Goal: Task Accomplishment & Management: Manage account settings

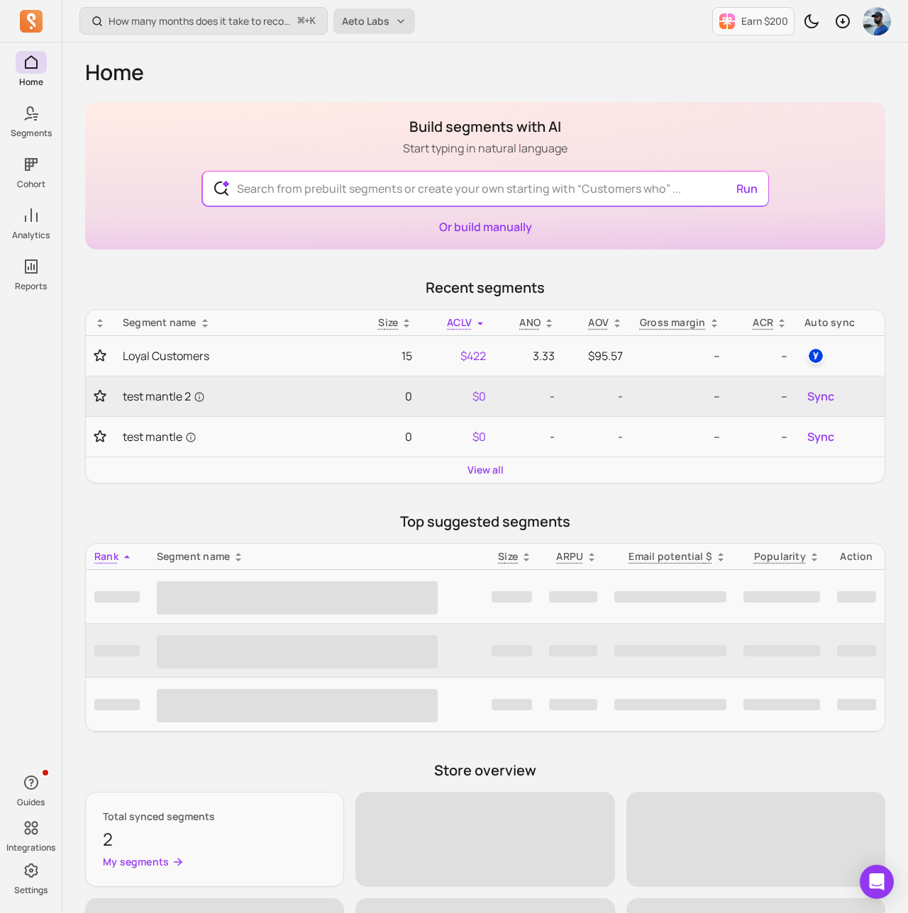
click at [396, 21] on button "Aeto Labs" at bounding box center [374, 22] width 82 height 26
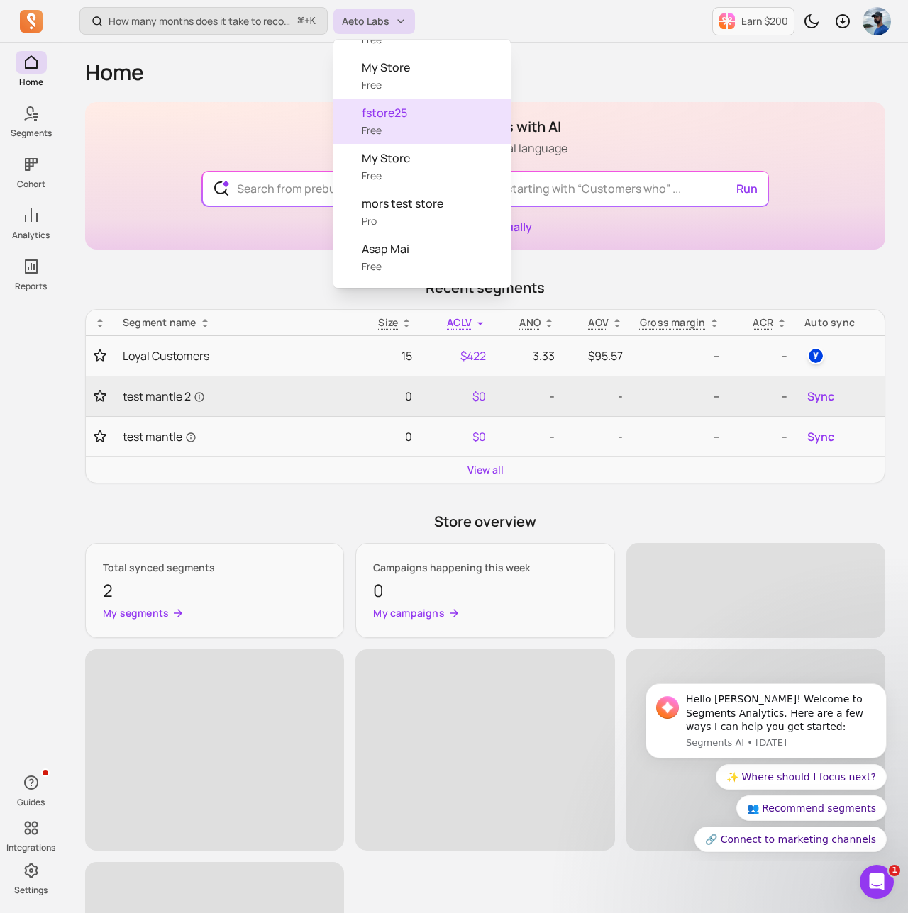
scroll to position [84, 0]
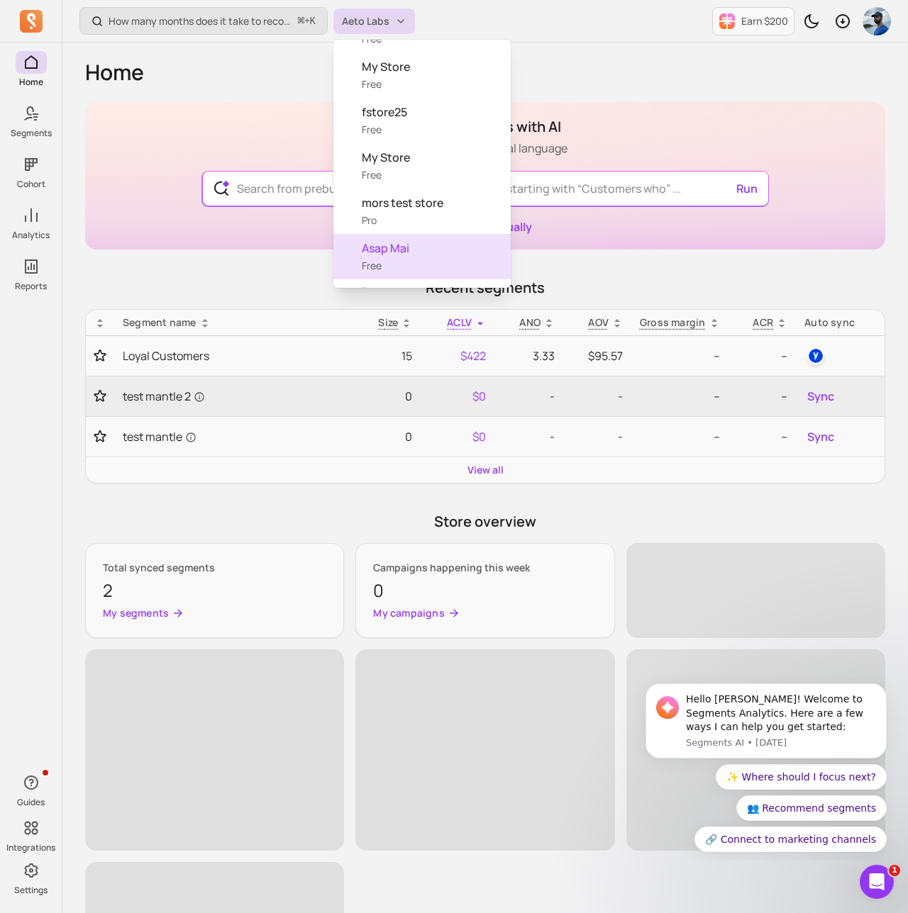
click at [388, 248] on span "Asap Mai" at bounding box center [431, 248] width 138 height 17
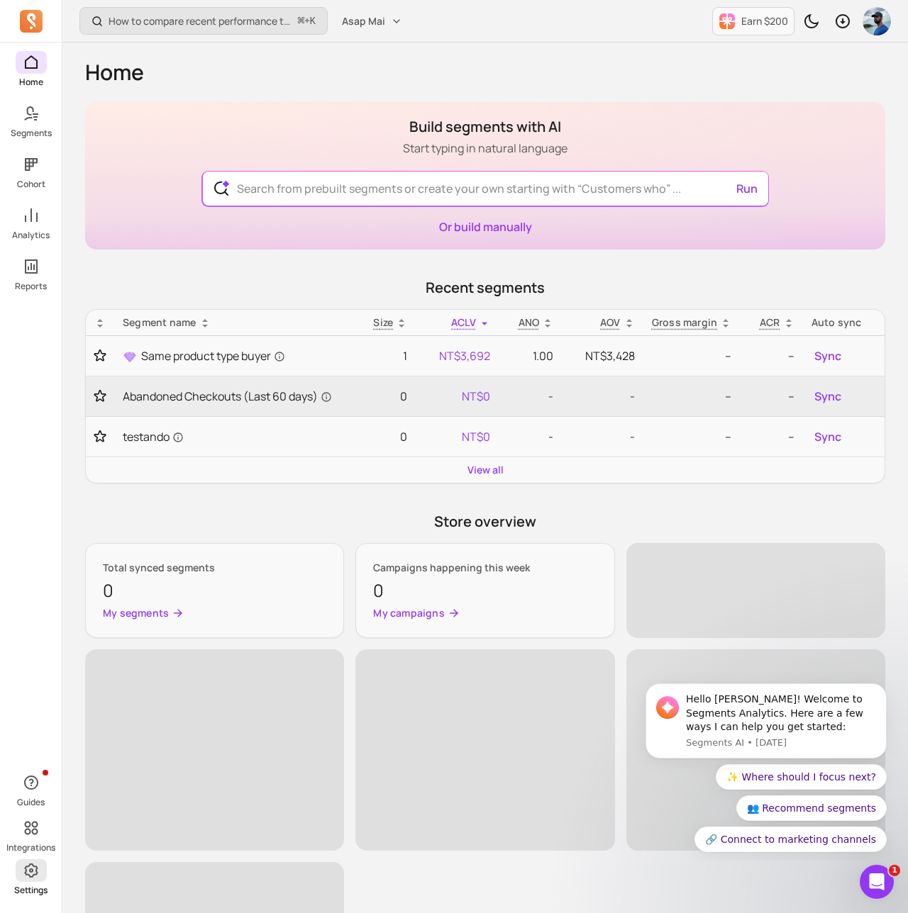
click at [30, 864] on icon at bounding box center [30, 871] width 13 height 14
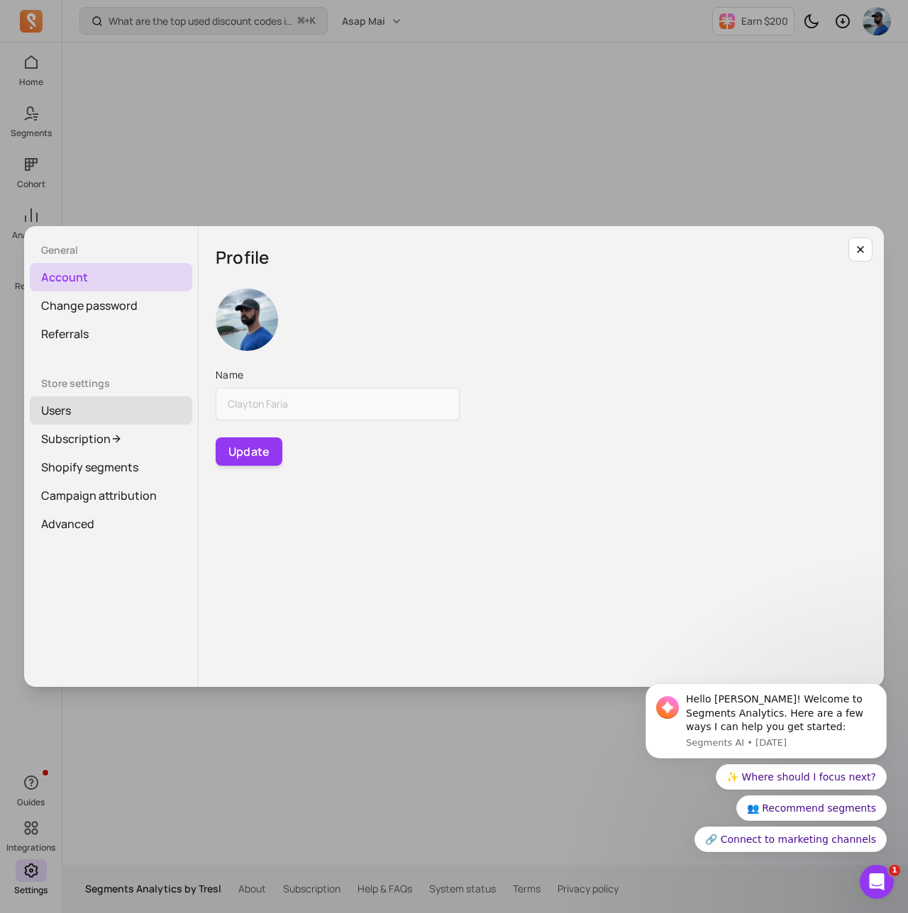
click at [106, 411] on link "Users" at bounding box center [111, 410] width 162 height 28
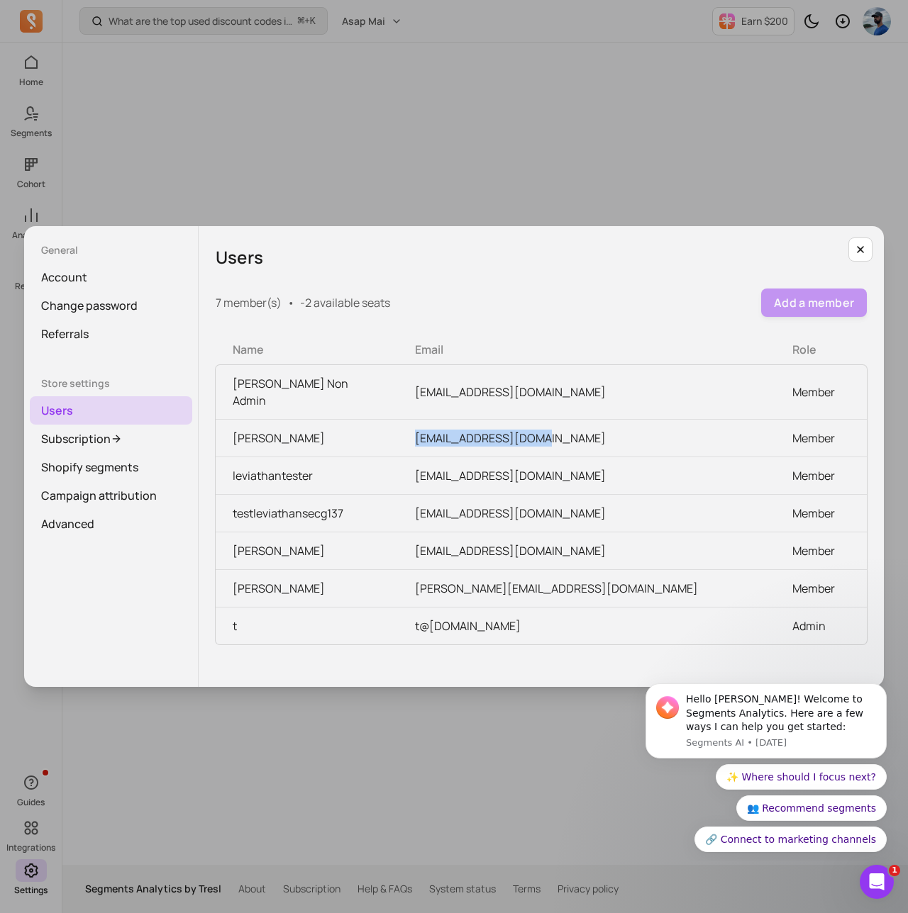
drag, startPoint x: 548, startPoint y: 423, endPoint x: 416, endPoint y: 420, distance: 132.7
click at [416, 420] on td "[EMAIL_ADDRESS][DOMAIN_NAME]" at bounding box center [586, 439] width 377 height 38
click at [859, 241] on button "button" at bounding box center [860, 250] width 24 height 24
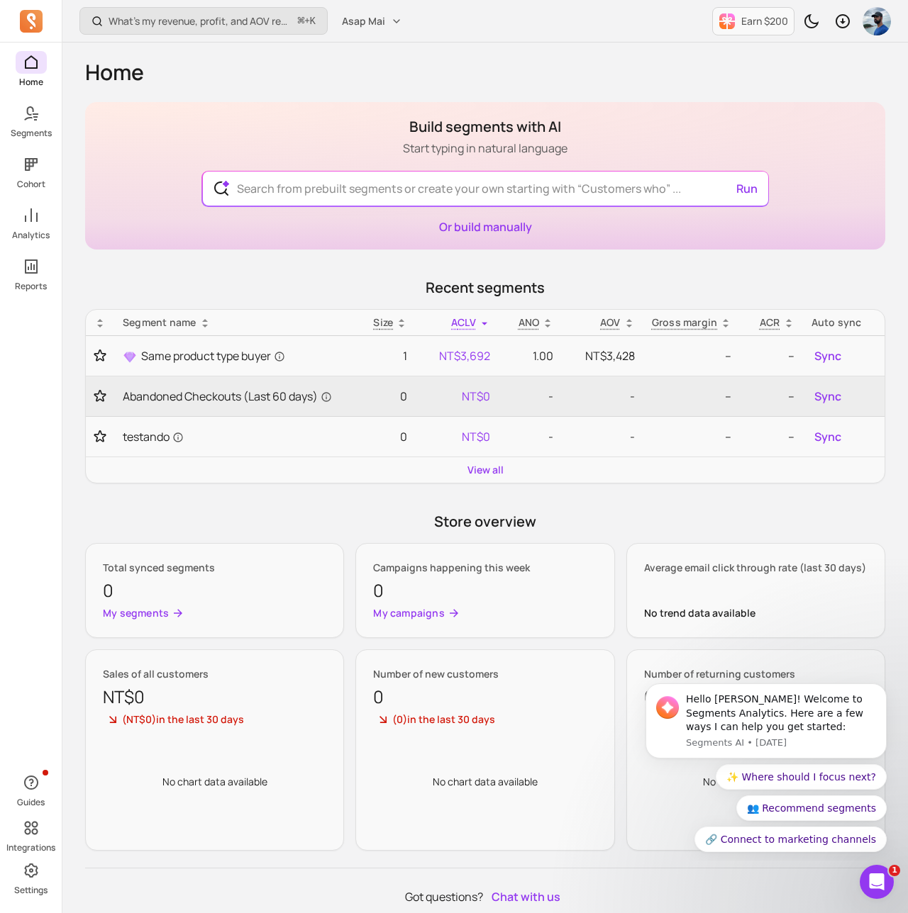
click at [19, 60] on span at bounding box center [31, 62] width 31 height 23
click at [35, 110] on icon at bounding box center [31, 113] width 17 height 17
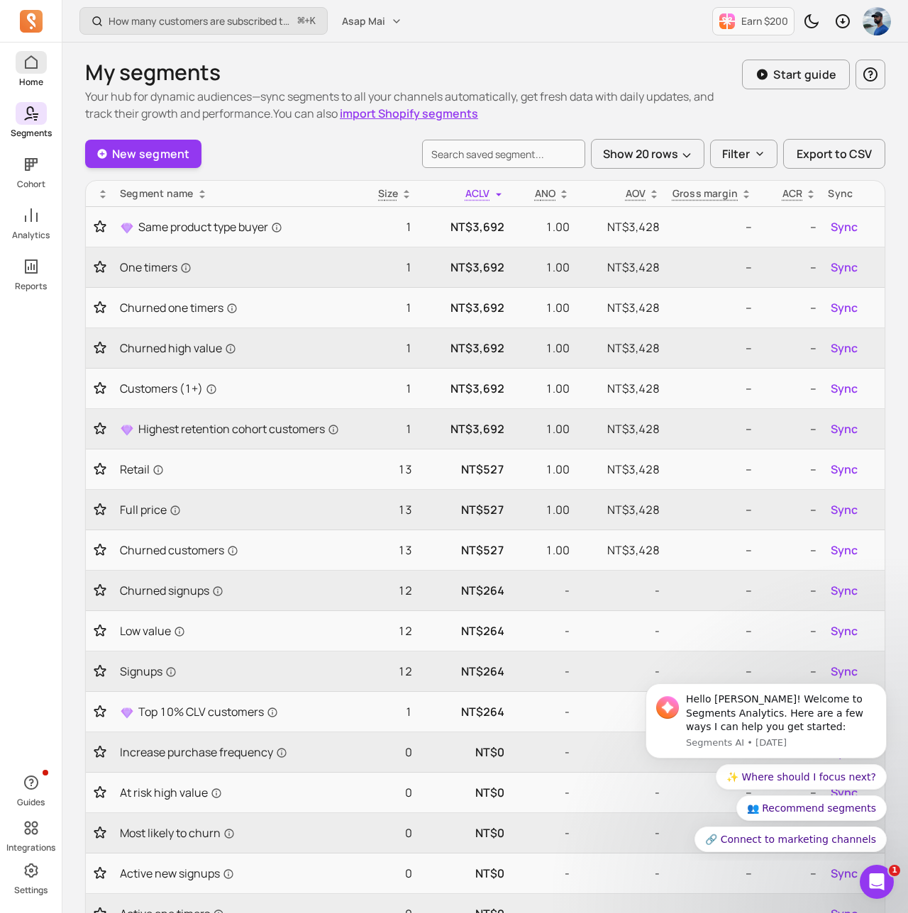
click at [27, 73] on span at bounding box center [31, 62] width 31 height 23
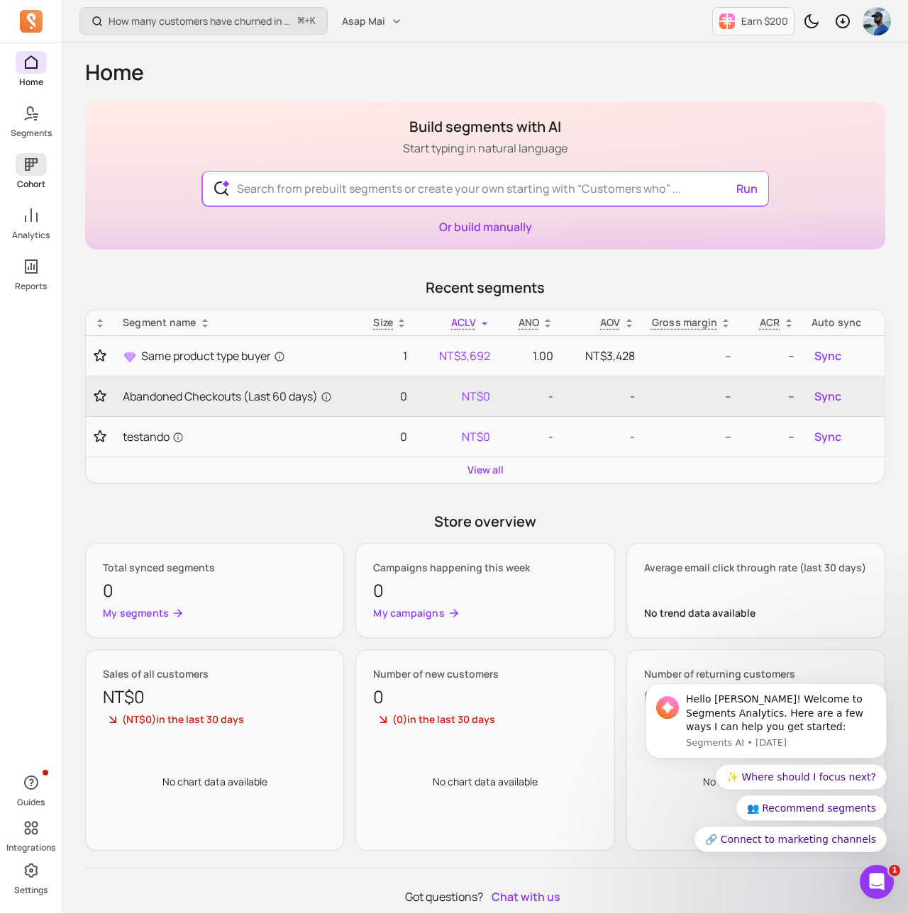
click at [23, 165] on icon at bounding box center [31, 164] width 17 height 17
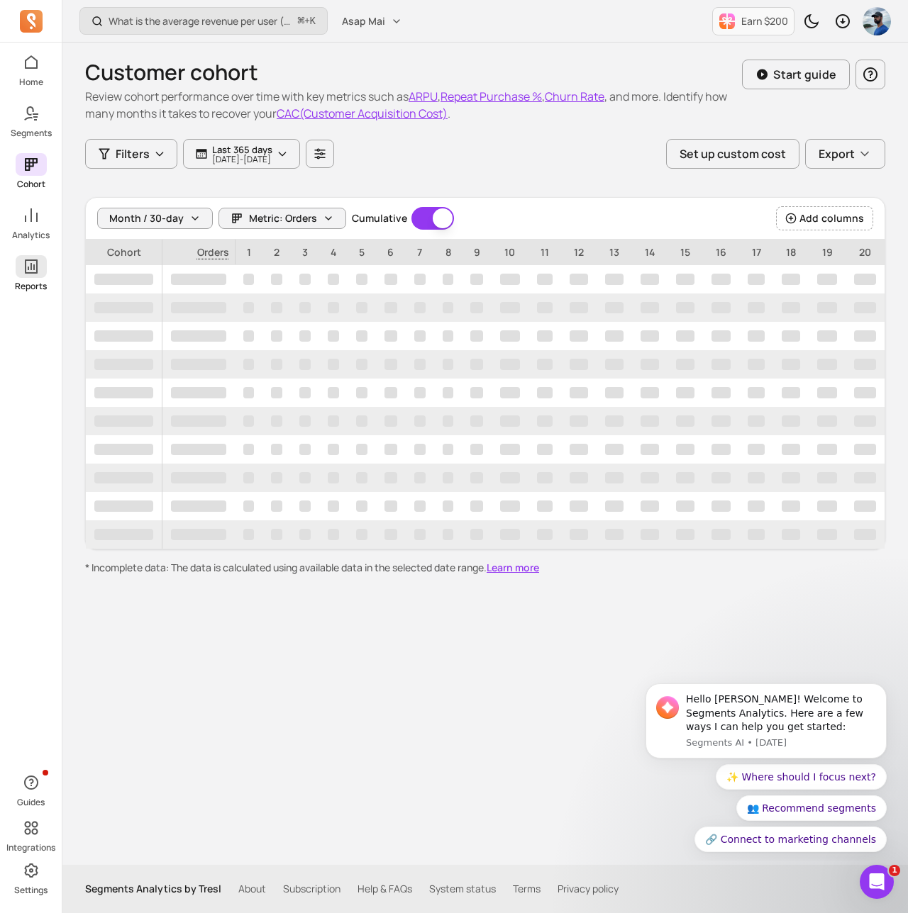
click at [21, 262] on span at bounding box center [31, 266] width 31 height 23
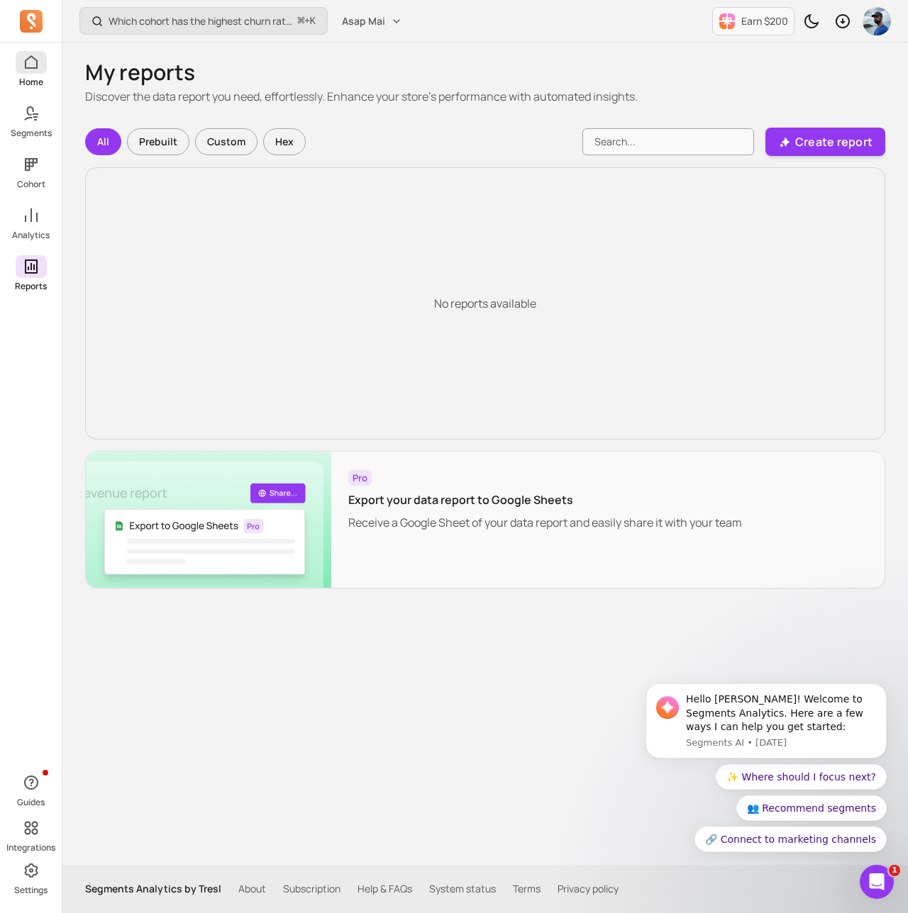
click at [36, 69] on icon at bounding box center [31, 62] width 17 height 17
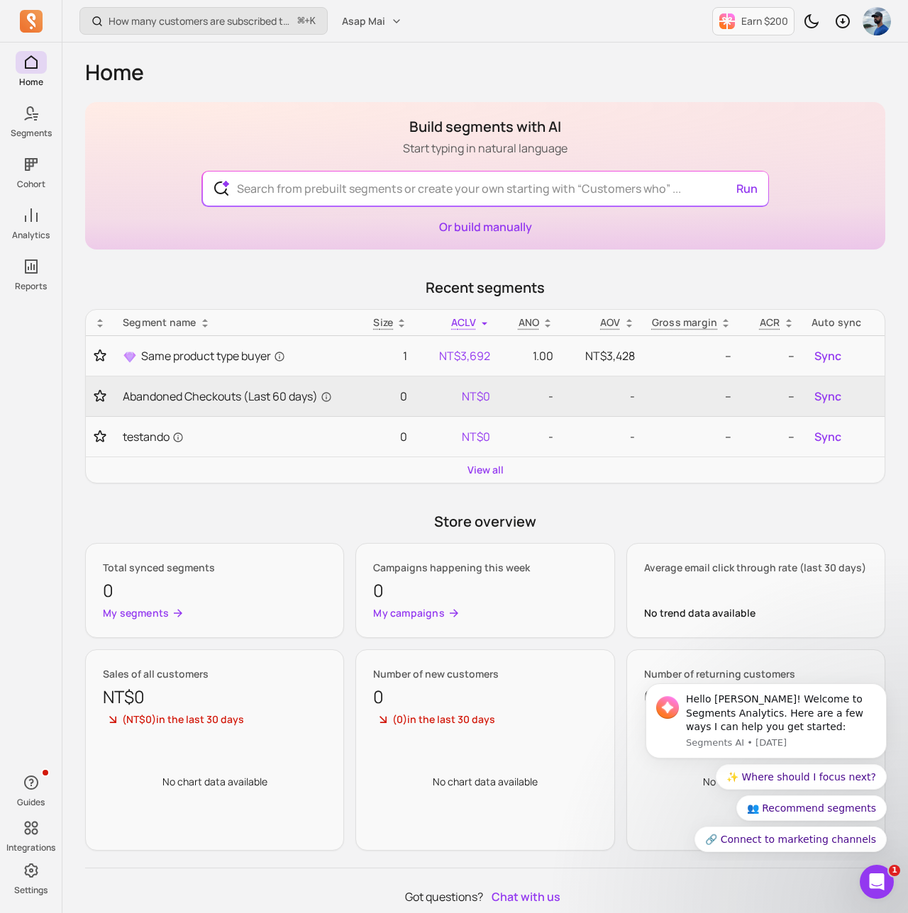
scroll to position [60, 0]
